Goal: Task Accomplishment & Management: Manage account settings

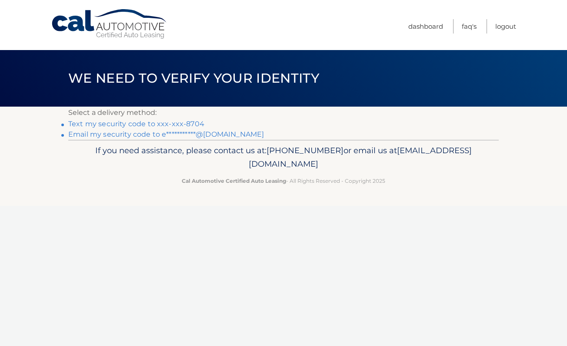
click at [157, 122] on link "Text my security code to xxx-xxx-8704" at bounding box center [136, 124] width 136 height 8
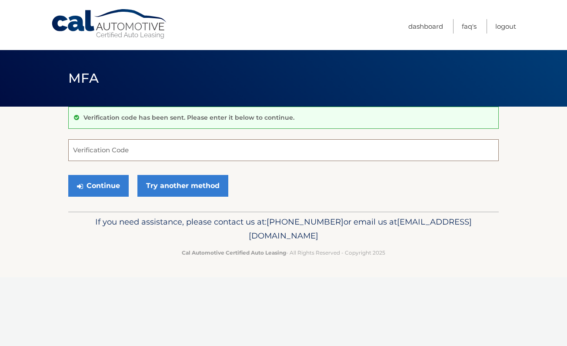
click at [96, 150] on input "Verification Code" at bounding box center [283, 150] width 430 height 22
type input "235217"
click at [98, 185] on button "Continue" at bounding box center [98, 186] width 60 height 22
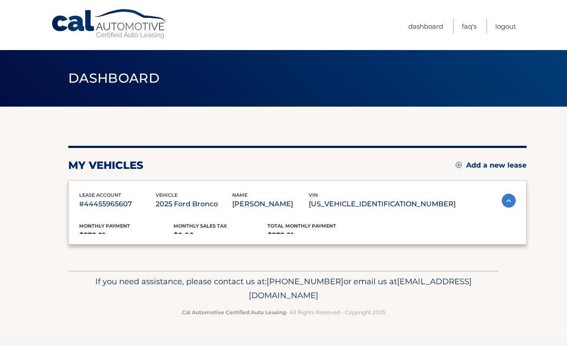
click at [107, 186] on div "lease account #44455965607 vehicle 2025 Ford Bronco name EVAN SOKOLOV vin 1FMDE…" at bounding box center [297, 212] width 458 height 65
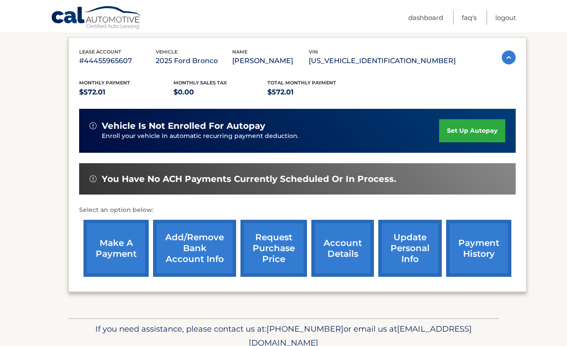
scroll to position [136, 0]
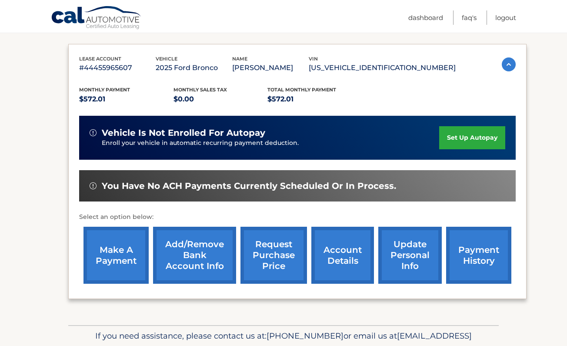
click at [455, 136] on link "set up autopay" at bounding box center [472, 137] width 66 height 23
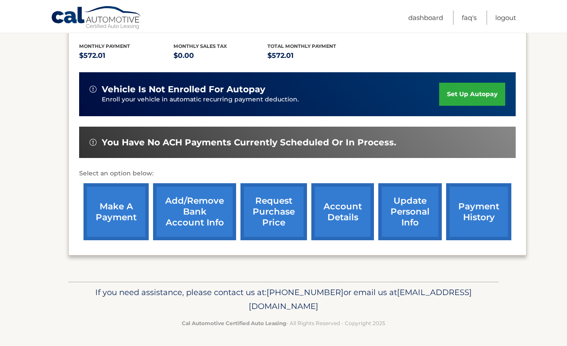
scroll to position [179, 0]
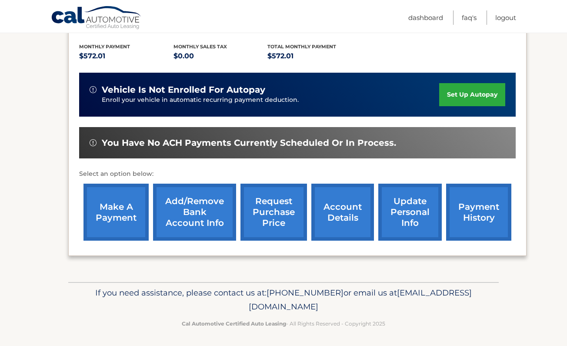
click at [452, 207] on link "payment history" at bounding box center [478, 211] width 65 height 57
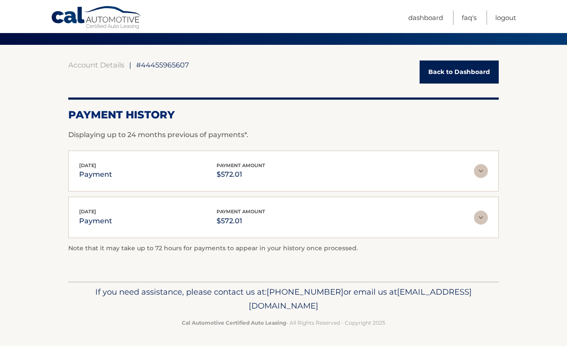
scroll to position [61, 0]
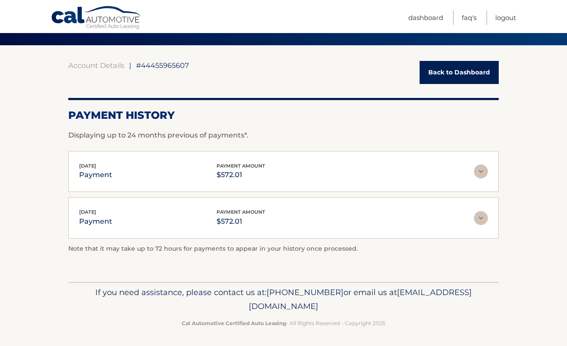
click at [305, 169] on div "Aug 08, 2025 payment payment amount $572.01" at bounding box center [276, 172] width 395 height 20
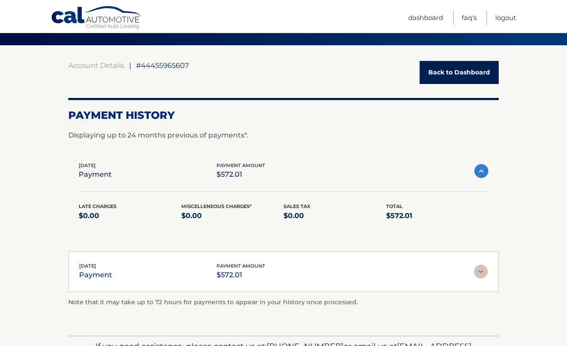
click at [305, 169] on div "Aug 08, 2025 payment payment amount $572.01" at bounding box center [276, 171] width 395 height 20
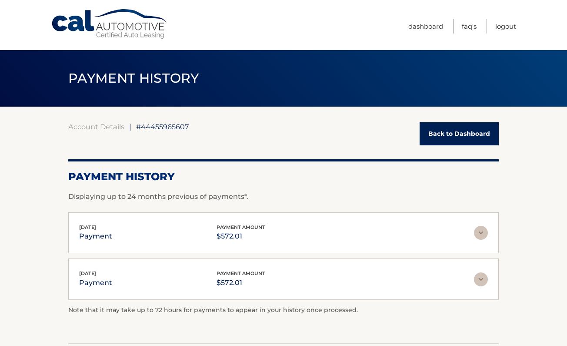
scroll to position [0, 0]
click at [425, 26] on link "Dashboard" at bounding box center [425, 26] width 35 height 14
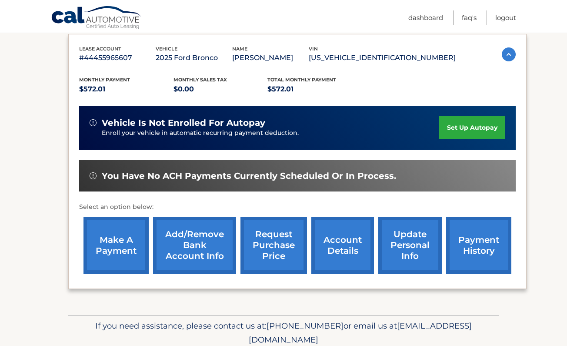
scroll to position [148, 0]
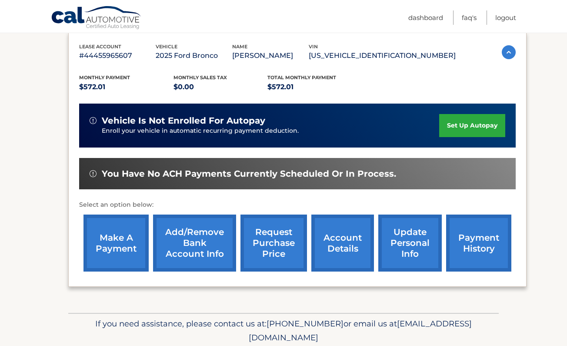
click at [128, 246] on link "make a payment" at bounding box center [115, 242] width 65 height 57
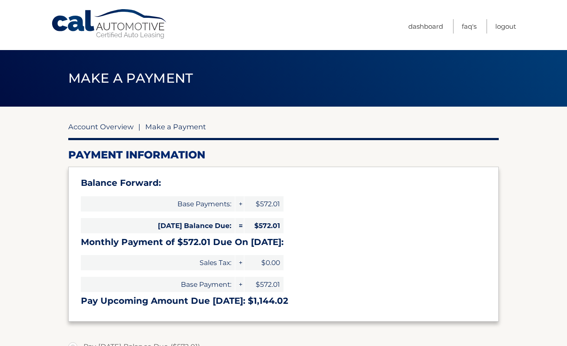
click at [111, 127] on link "Account Overview" at bounding box center [100, 126] width 65 height 9
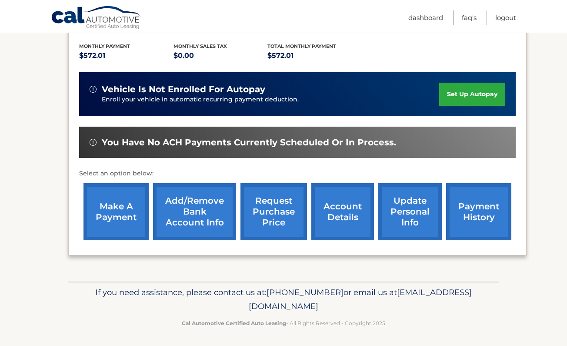
scroll to position [179, 0]
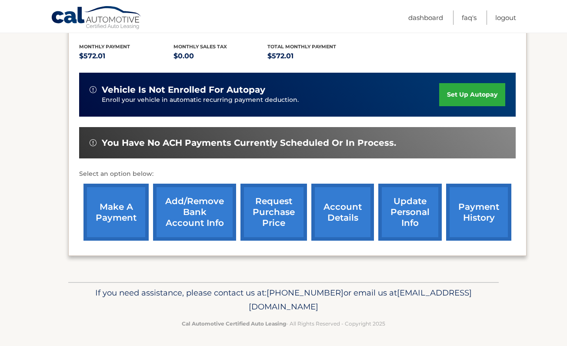
click at [348, 198] on link "account details" at bounding box center [342, 211] width 63 height 57
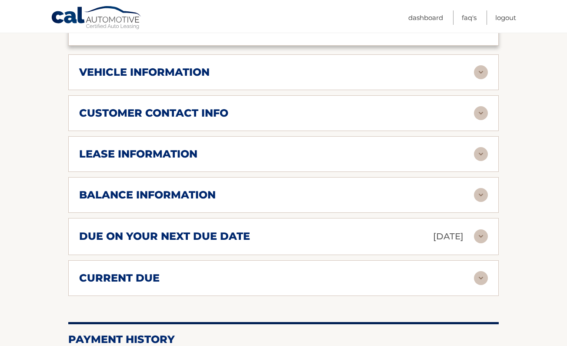
scroll to position [405, 0]
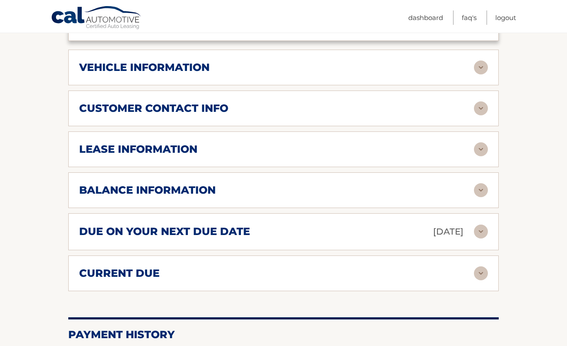
click at [395, 187] on div "balance information" at bounding box center [276, 189] width 395 height 13
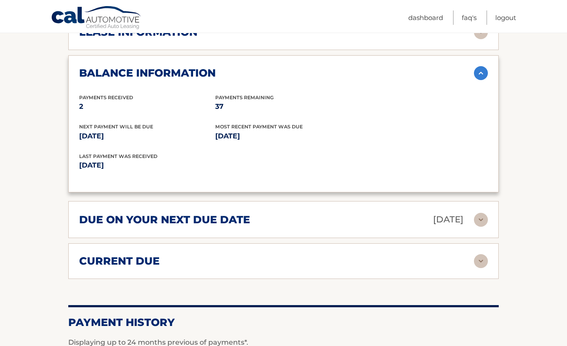
scroll to position [530, 0]
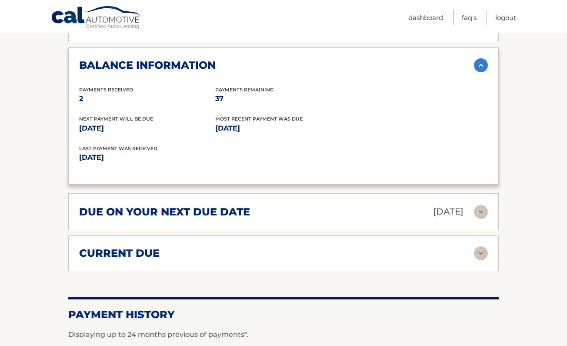
click at [253, 212] on div "due on your next due date Oct 07, 2025" at bounding box center [276, 211] width 395 height 15
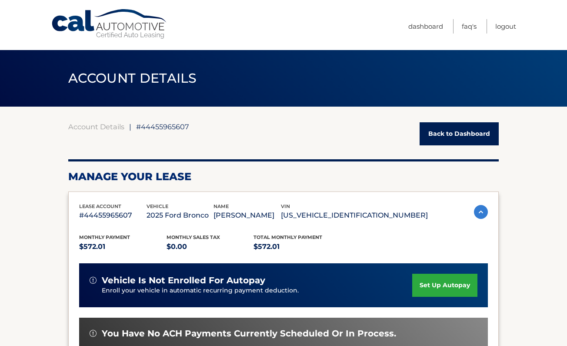
scroll to position [0, 0]
click at [451, 131] on link "Back to Dashboard" at bounding box center [458, 133] width 79 height 23
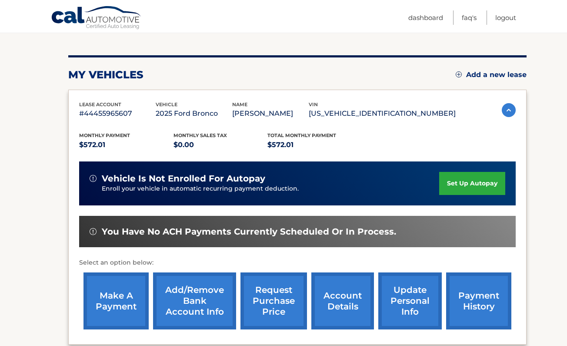
scroll to position [87, 0]
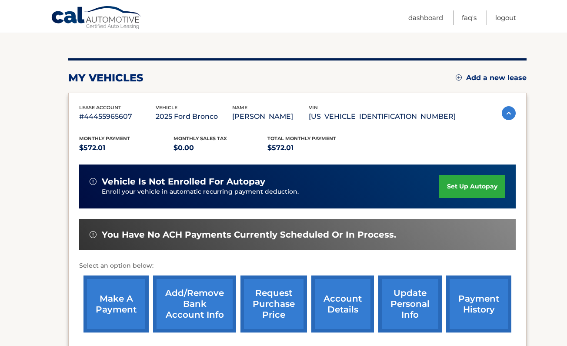
click at [470, 189] on link "set up autopay" at bounding box center [472, 186] width 66 height 23
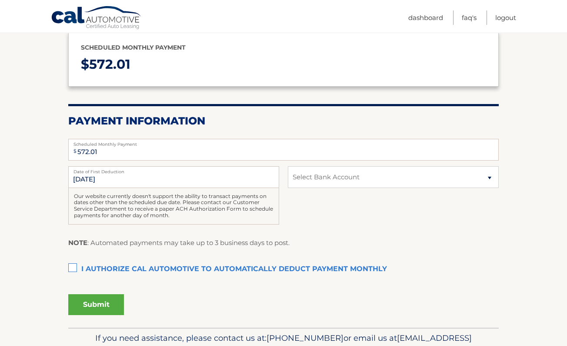
scroll to position [119, 0]
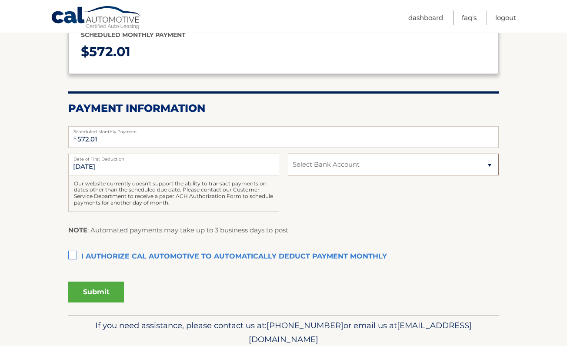
select select "NDlhMjE1NjctYWEwYS00OTZiLTg2OTUtMTFkZDQ3YTJlZDZm"
click at [73, 251] on label "I authorize cal automotive to automatically deduct payment monthly This checkbo…" at bounding box center [283, 256] width 430 height 17
click at [0, 0] on input "I authorize cal automotive to automatically deduct payment monthly This checkbo…" at bounding box center [0, 0] width 0 height 0
click at [87, 289] on button "Submit" at bounding box center [96, 291] width 56 height 21
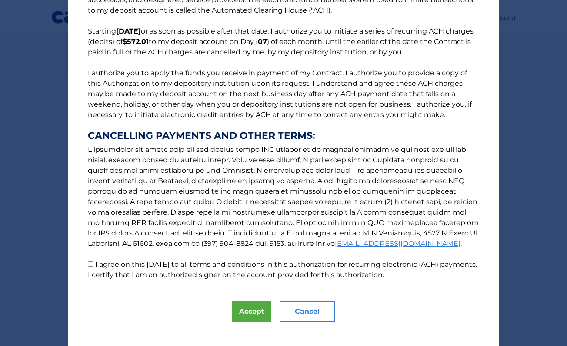
scroll to position [61, 0]
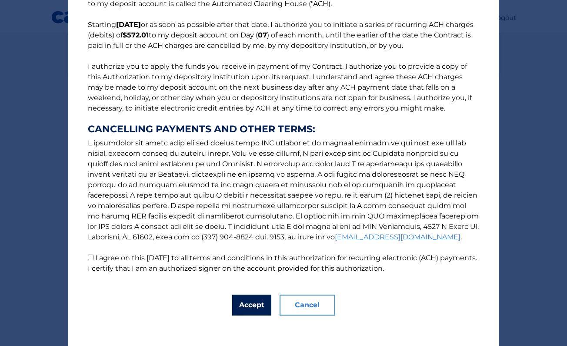
click at [245, 302] on button "Accept" at bounding box center [251, 304] width 39 height 21
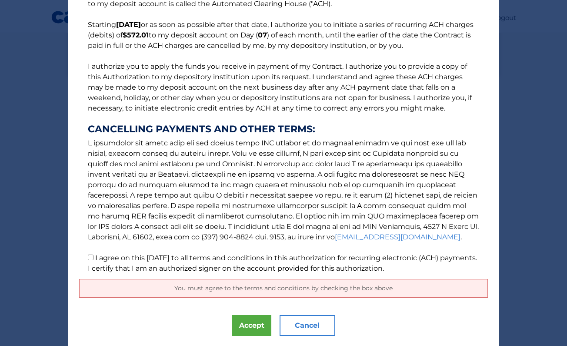
click at [89, 258] on input "I agree on this 09/17/2025 to all terms and conditions in this authorization fo…" at bounding box center [91, 257] width 6 height 6
checkbox input "true"
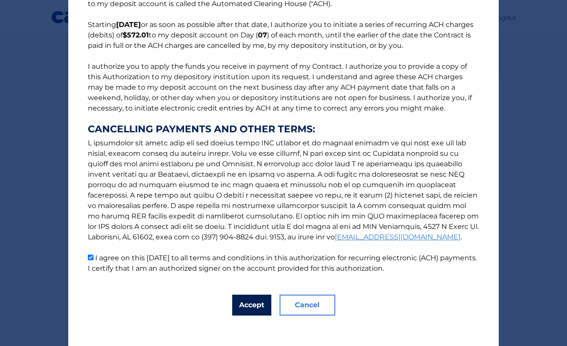
click at [248, 303] on button "Accept" at bounding box center [251, 304] width 39 height 21
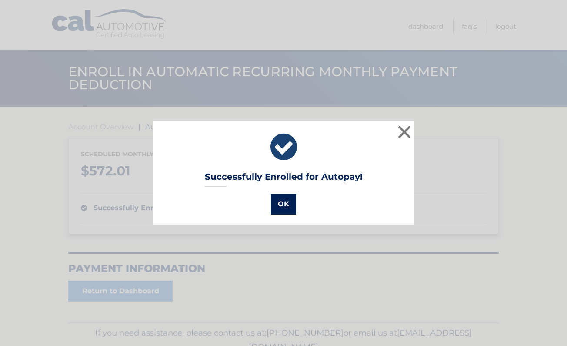
click at [282, 203] on button "OK" at bounding box center [283, 203] width 25 height 21
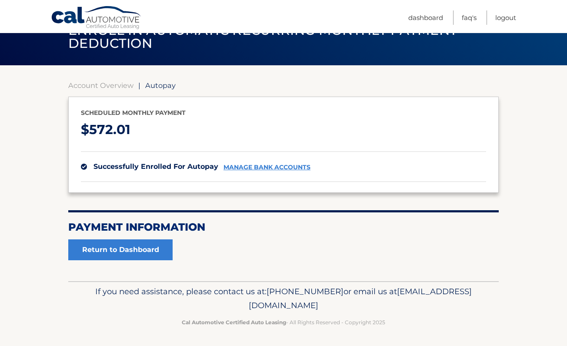
scroll to position [41, 0]
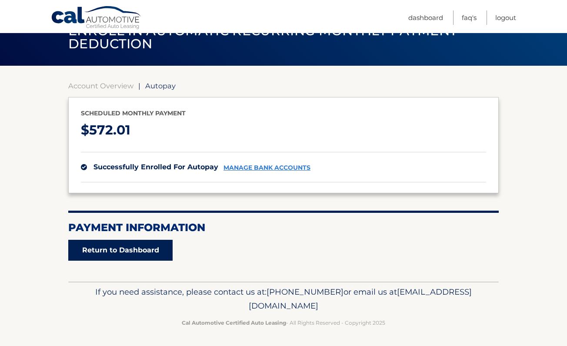
click at [133, 249] on link "Return to Dashboard" at bounding box center [120, 249] width 104 height 21
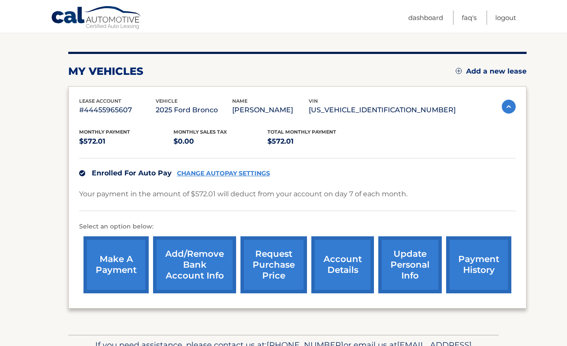
scroll to position [83, 0]
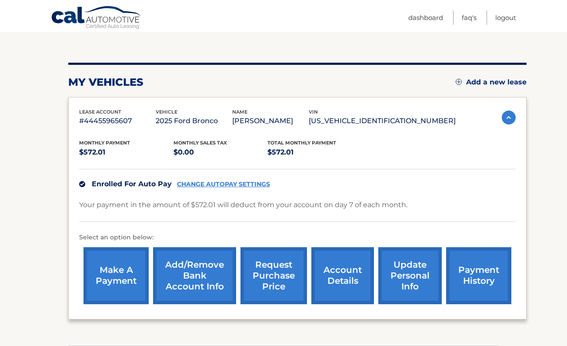
click at [101, 262] on link "make a payment" at bounding box center [115, 275] width 65 height 57
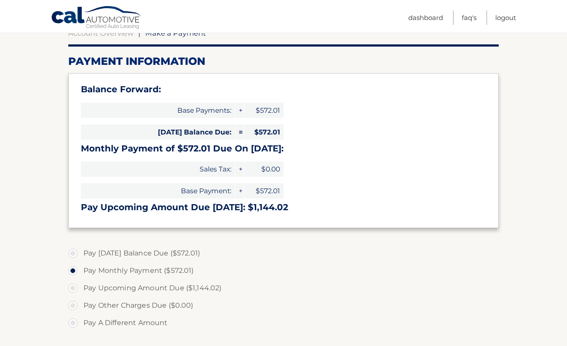
scroll to position [98, 0]
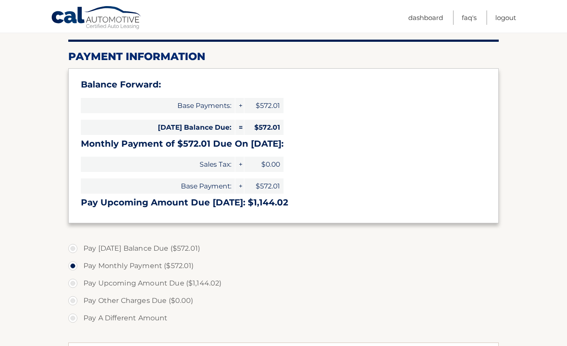
click at [133, 248] on label "Pay [DATE] Balance Due ($572.01)" at bounding box center [283, 247] width 430 height 17
click at [80, 248] on input "Pay [DATE] Balance Due ($572.01)" at bounding box center [76, 246] width 9 height 14
radio input "true"
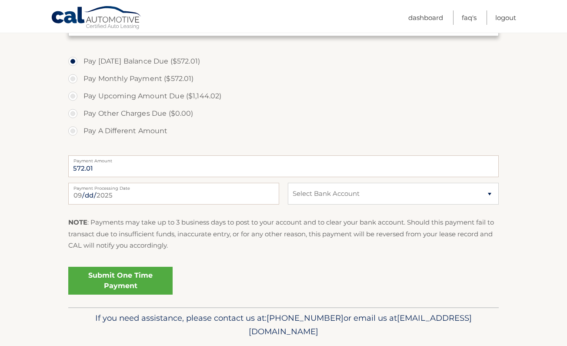
scroll to position [291, 0]
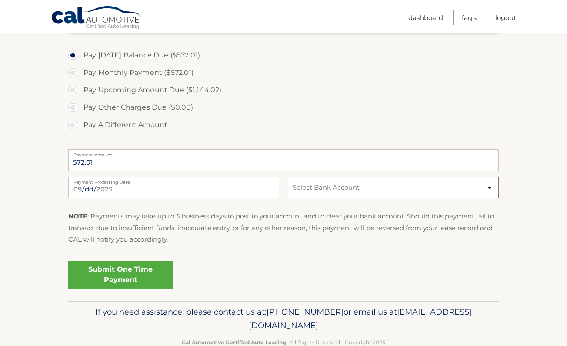
select select "NDlhMjE1NjctYWEwYS00OTZiLTg2OTUtMTFkZDQ3YTJlZDZm"
click at [112, 274] on link "Submit One Time Payment" at bounding box center [120, 274] width 104 height 28
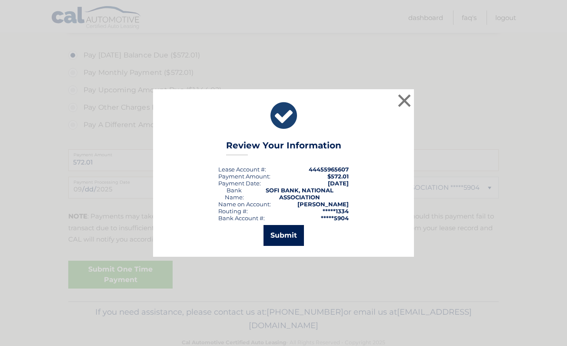
click at [276, 231] on button "Submit" at bounding box center [283, 235] width 40 height 21
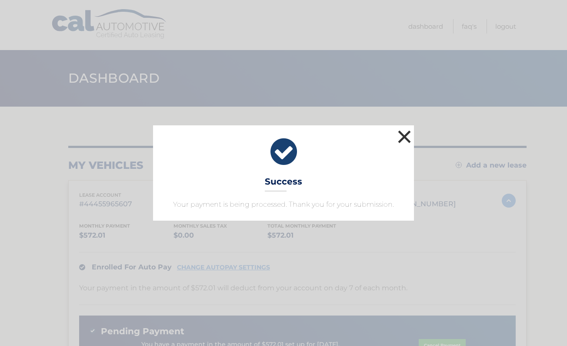
click at [404, 134] on button "×" at bounding box center [403, 136] width 17 height 17
